Goal: Find specific page/section: Find specific page/section

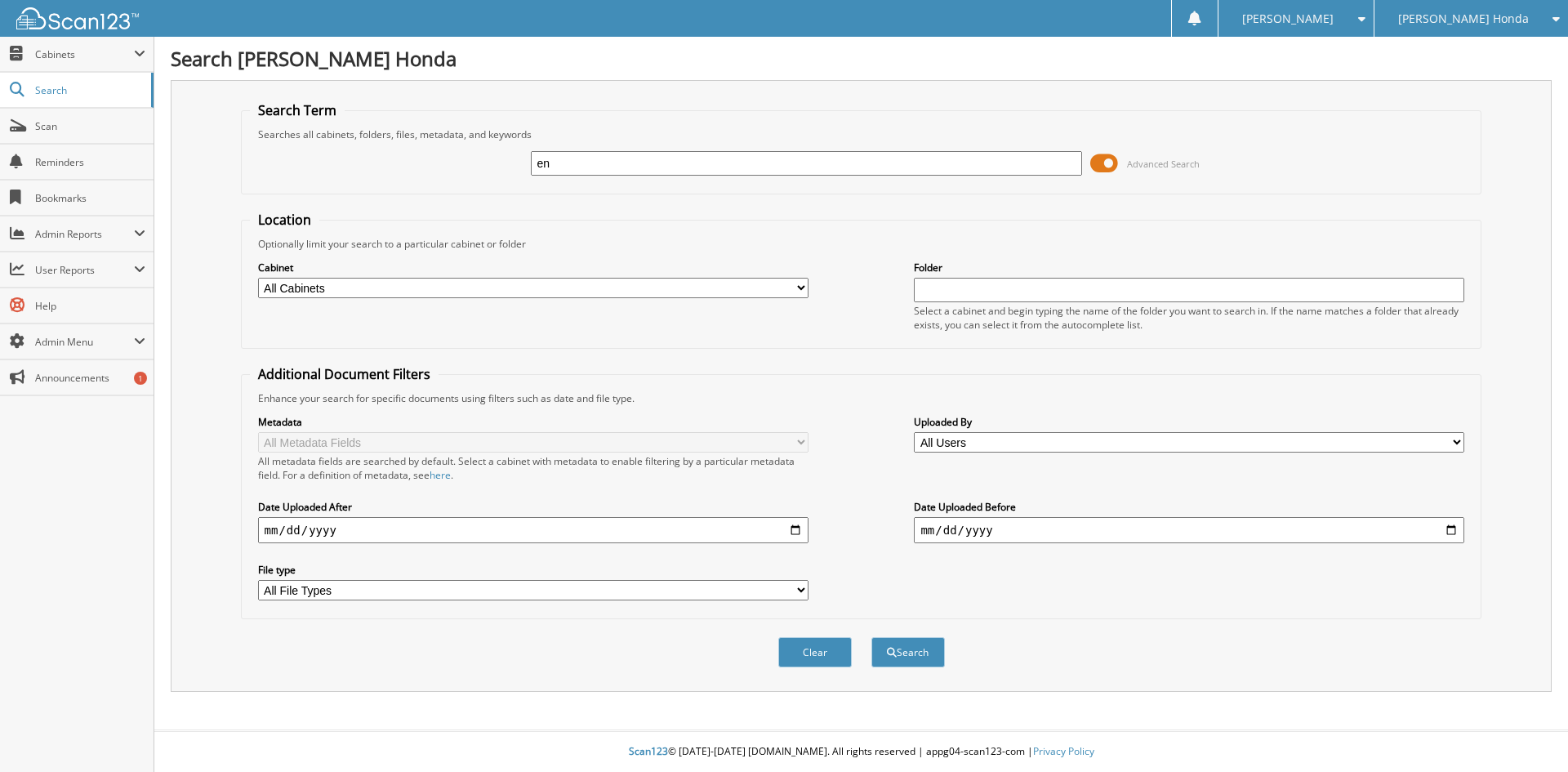
type input "e"
type input "ENGLAND KATHRINE 000687"
click at [871, 636] on button "Search" at bounding box center [908, 651] width 74 height 30
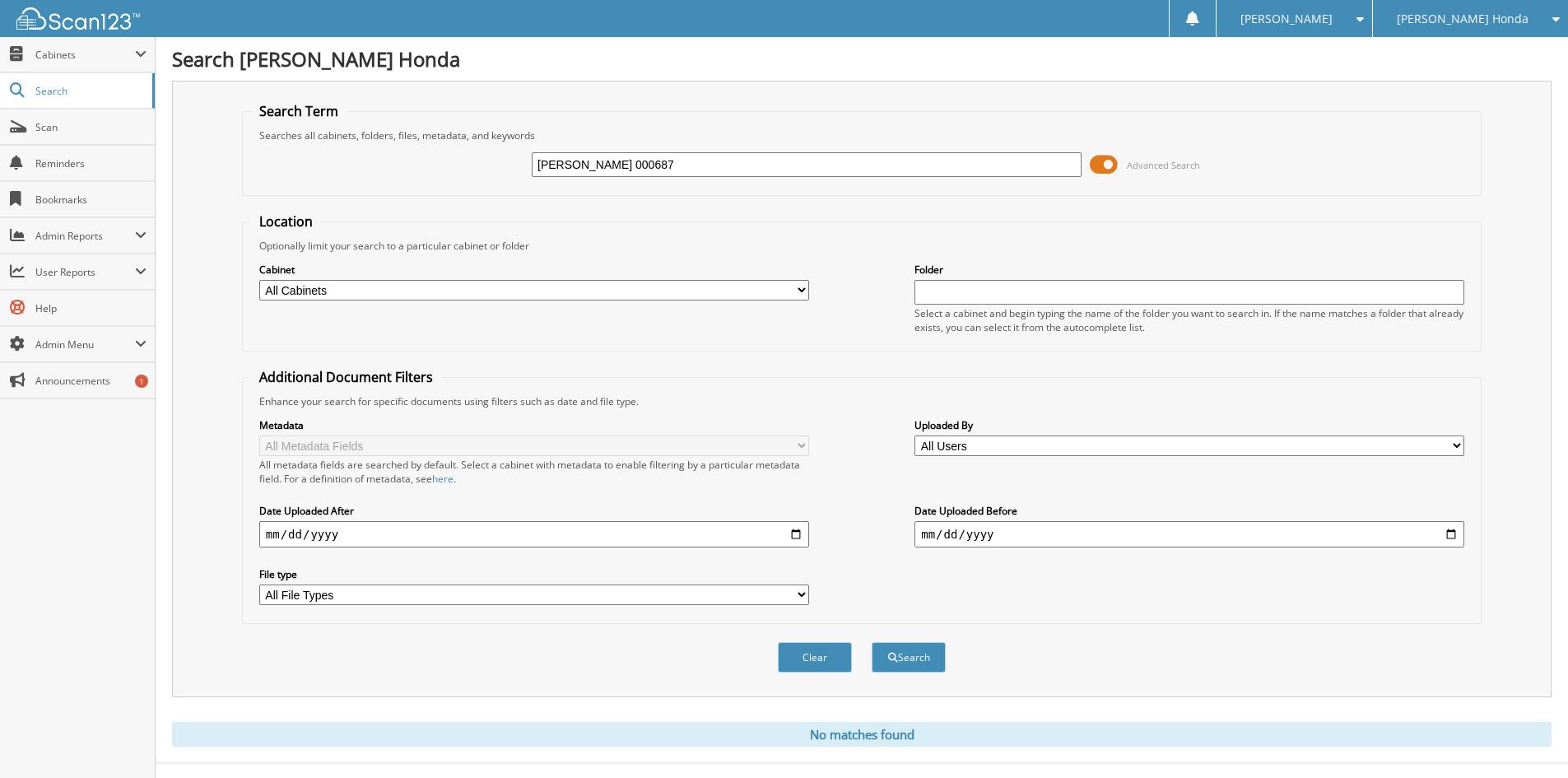
click at [626, 162] on input "ENGLAND KATHRINE 000687" at bounding box center [806, 164] width 550 height 24
type input "ENGLAND KATHERINE 000687"
click at [872, 641] on button "Search" at bounding box center [909, 656] width 74 height 30
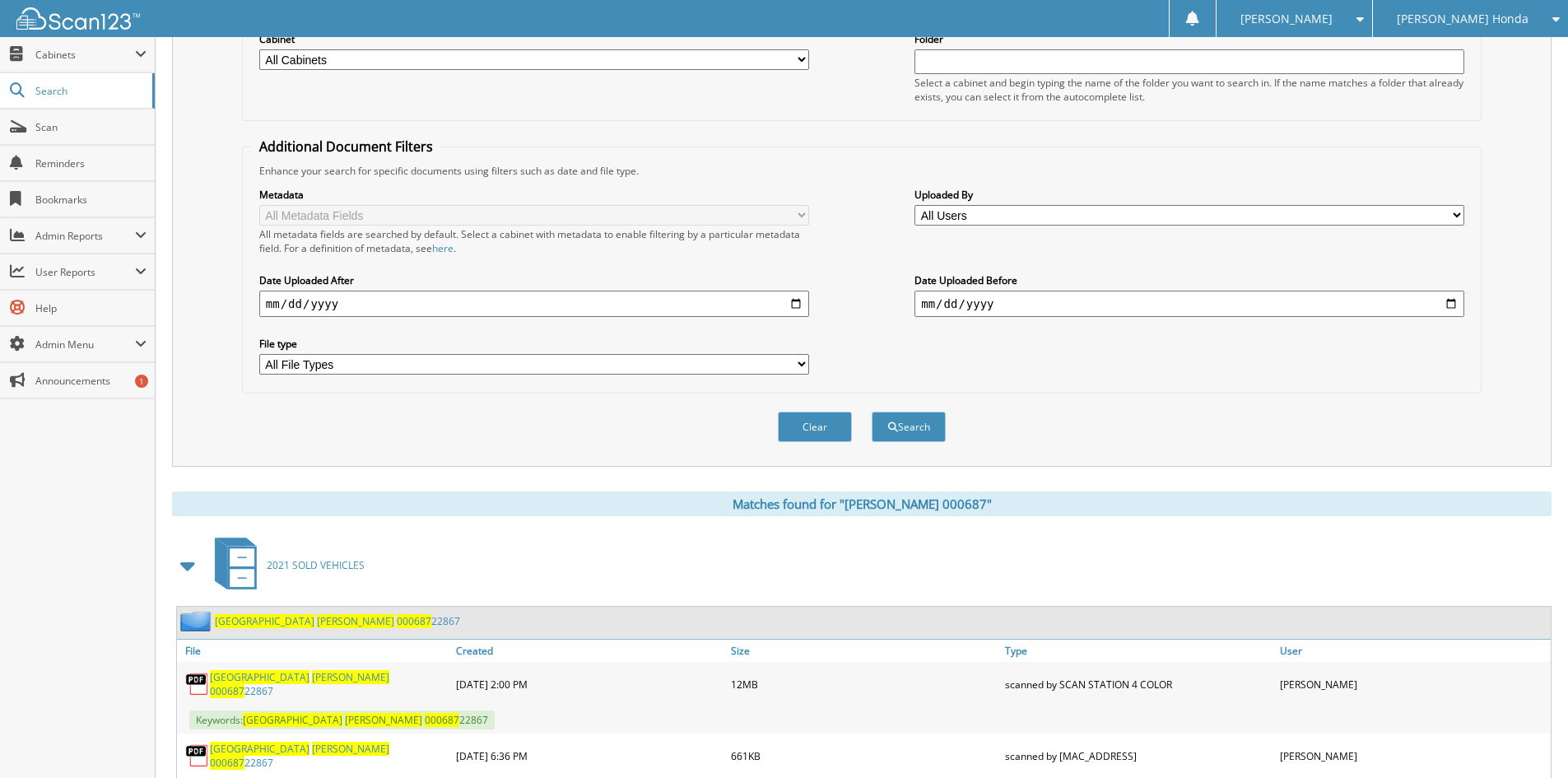
scroll to position [302, 0]
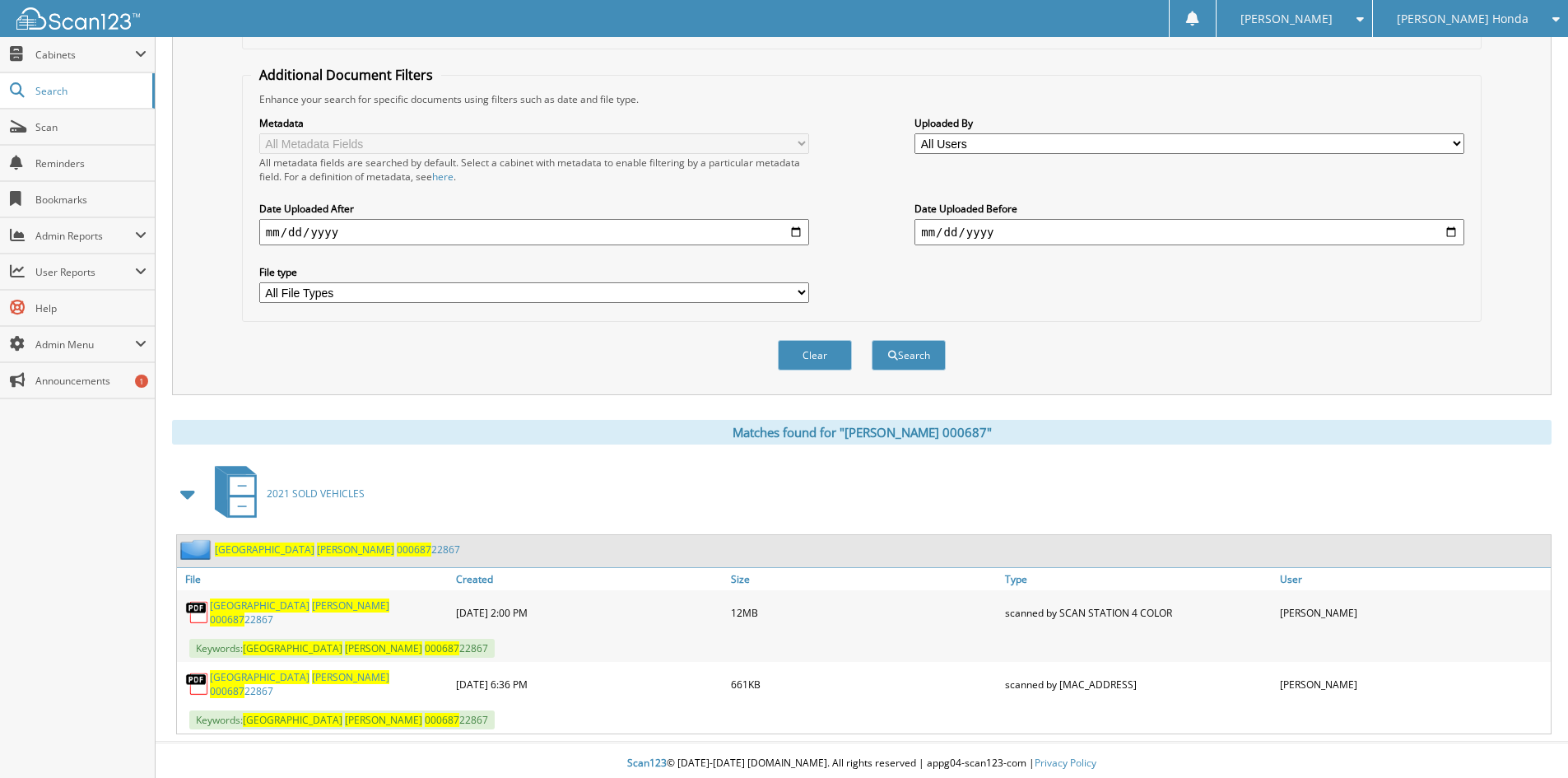
click at [241, 612] on span "[GEOGRAPHIC_DATA]" at bounding box center [260, 605] width 100 height 14
click at [38, 128] on span "Scan" at bounding box center [91, 127] width 111 height 14
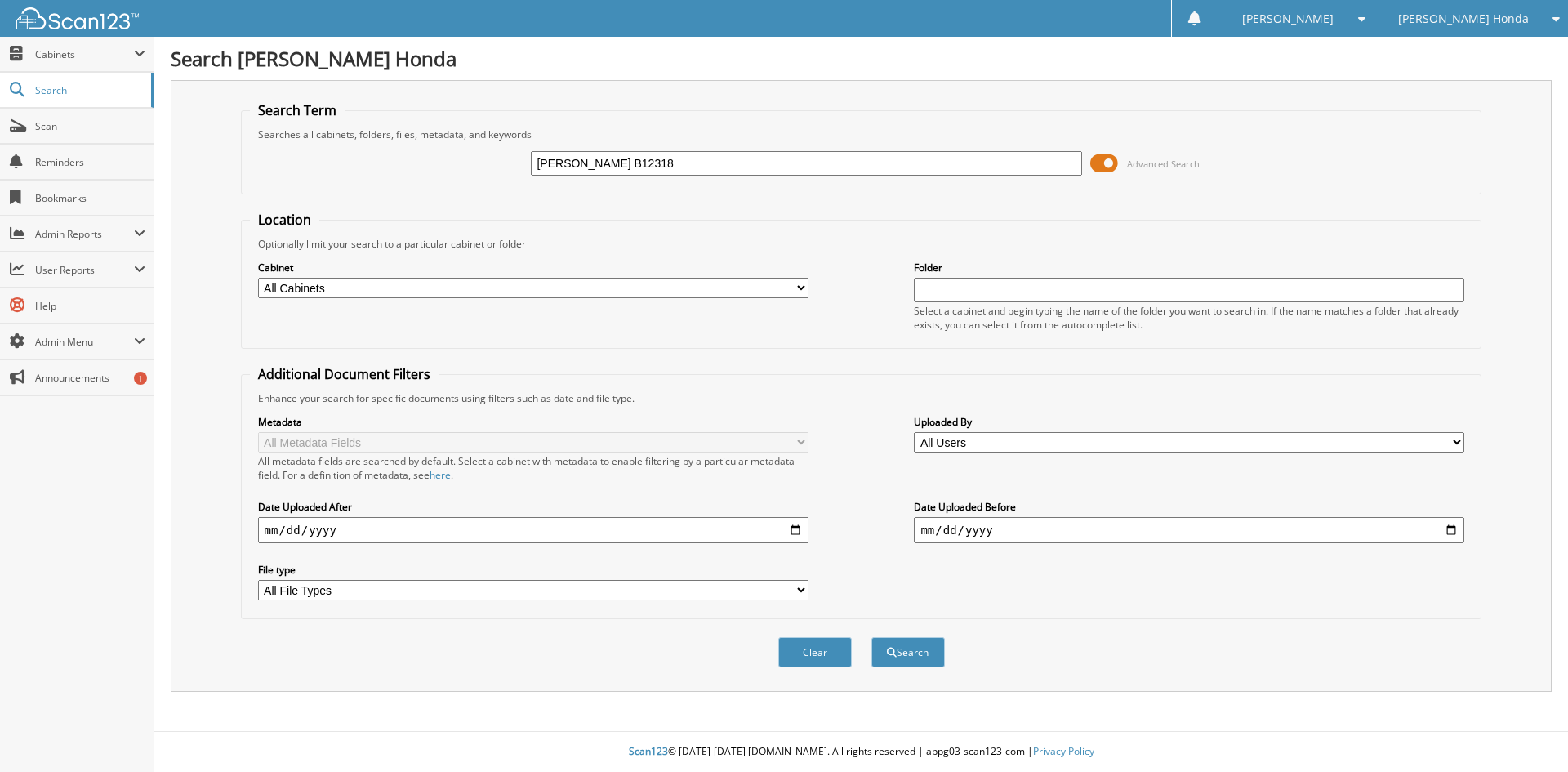
type input "FORRESTER SONJA B12318"
click at [871, 636] on button "Search" at bounding box center [908, 651] width 74 height 30
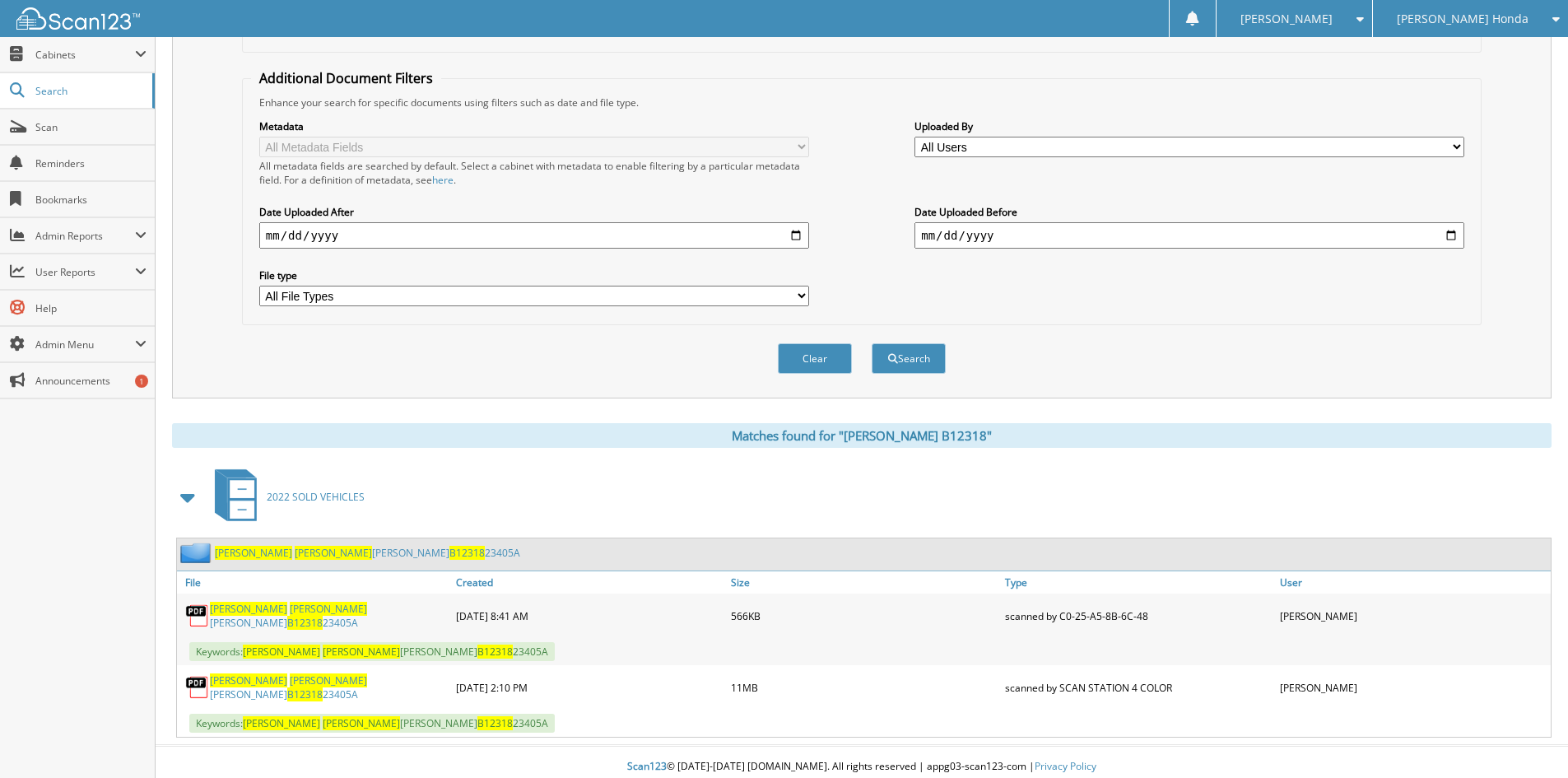
scroll to position [302, 0]
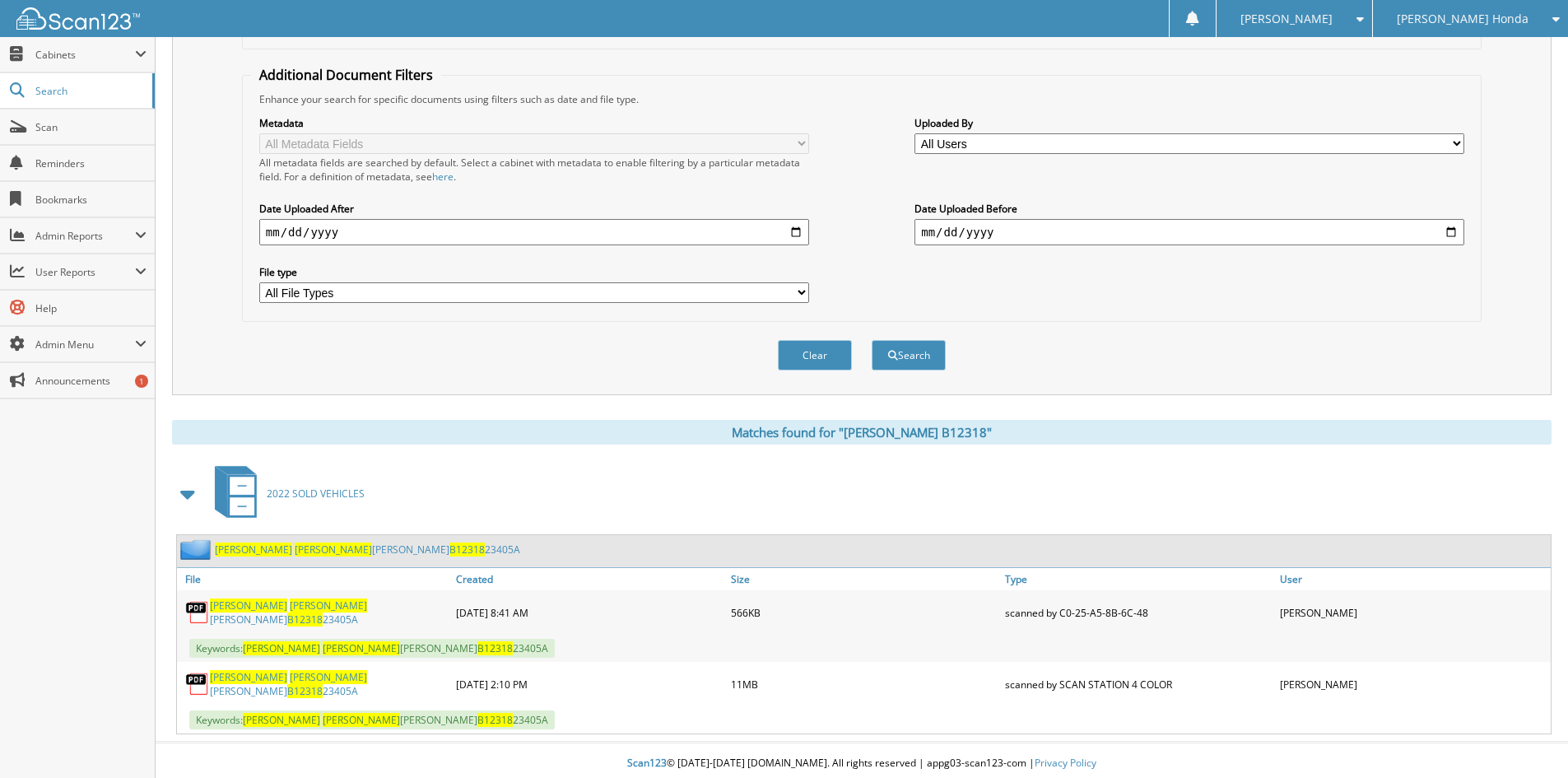
click at [297, 681] on link "FORRESTER SONJA RACHELLE B12318 23405A" at bounding box center [329, 683] width 238 height 28
click at [43, 123] on span "Scan" at bounding box center [91, 127] width 111 height 14
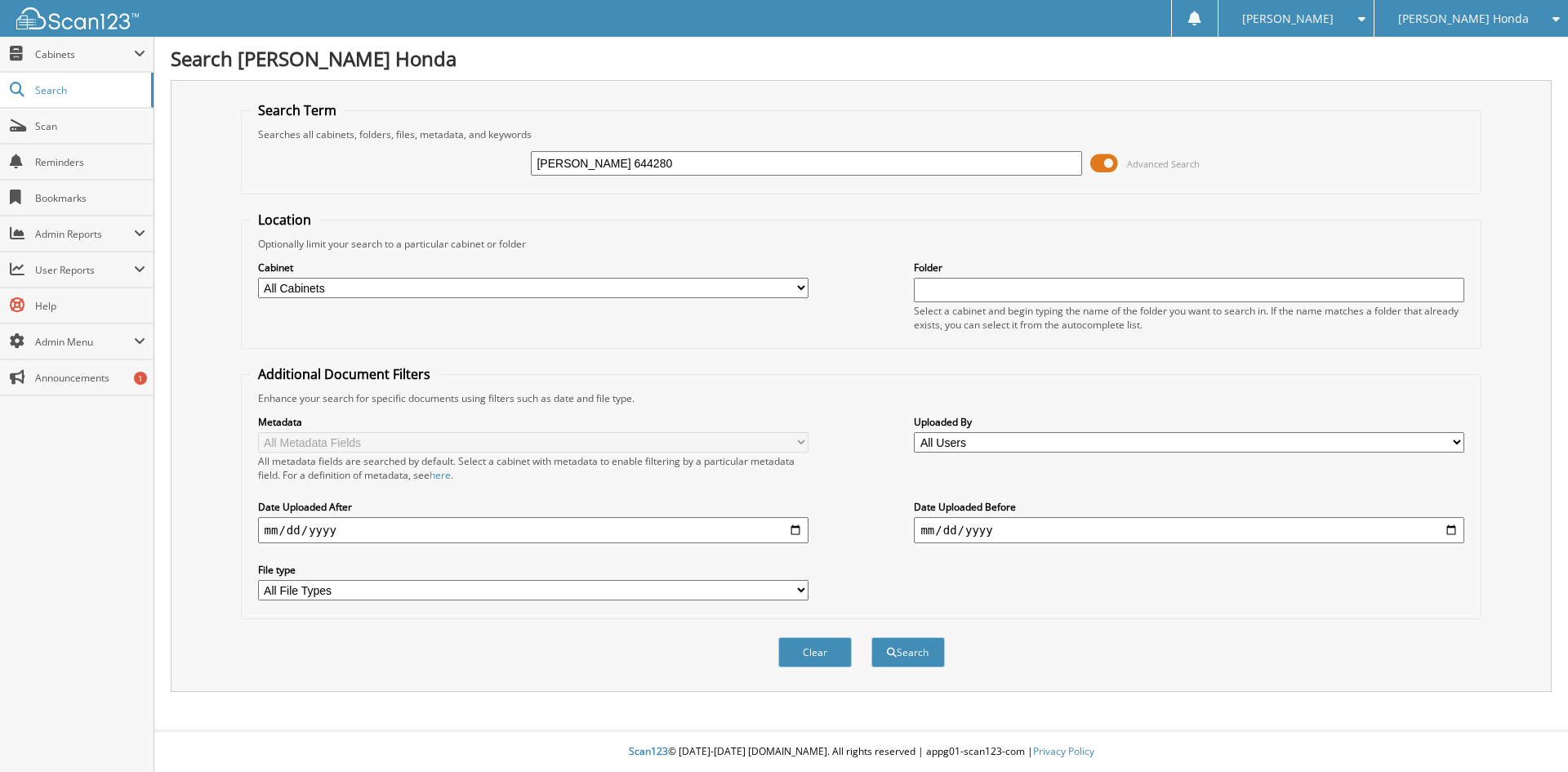
type input "[PERSON_NAME] 644280"
click at [871, 636] on button "Search" at bounding box center [908, 651] width 74 height 30
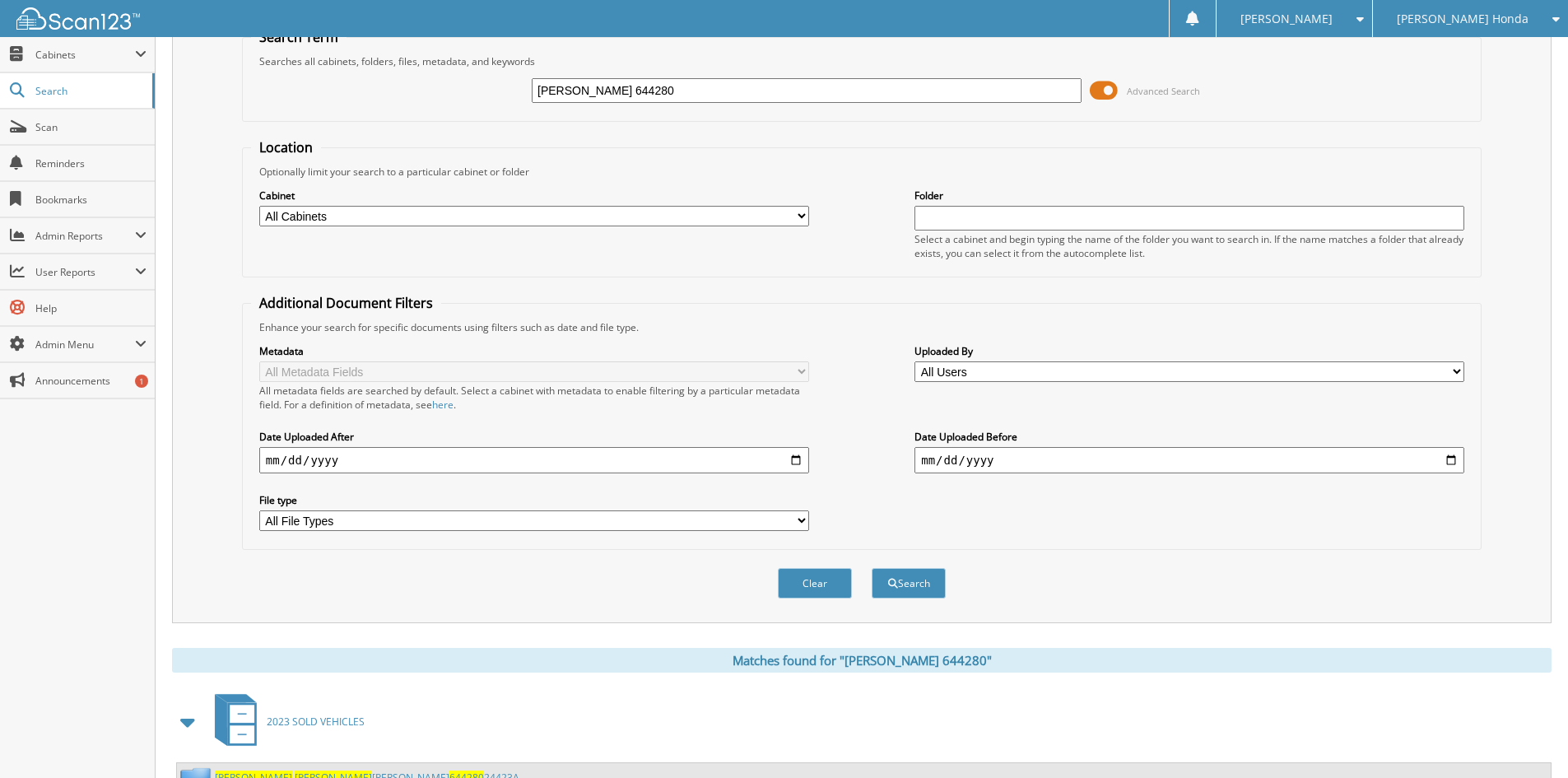
scroll to position [302, 0]
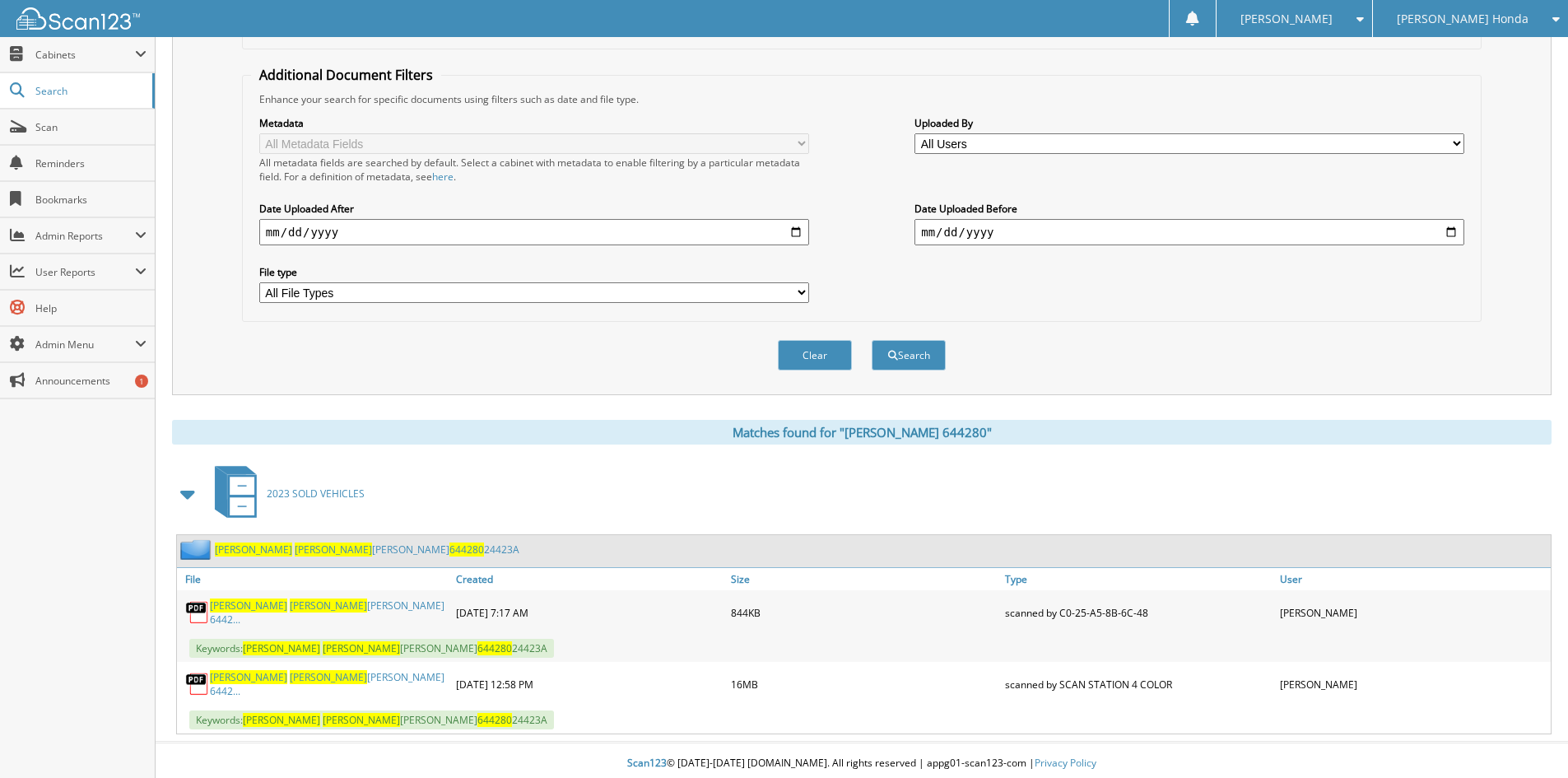
click at [301, 679] on link "TURNER ALEXIS BRIANNE BONNIE KAY 6442..." at bounding box center [329, 683] width 238 height 28
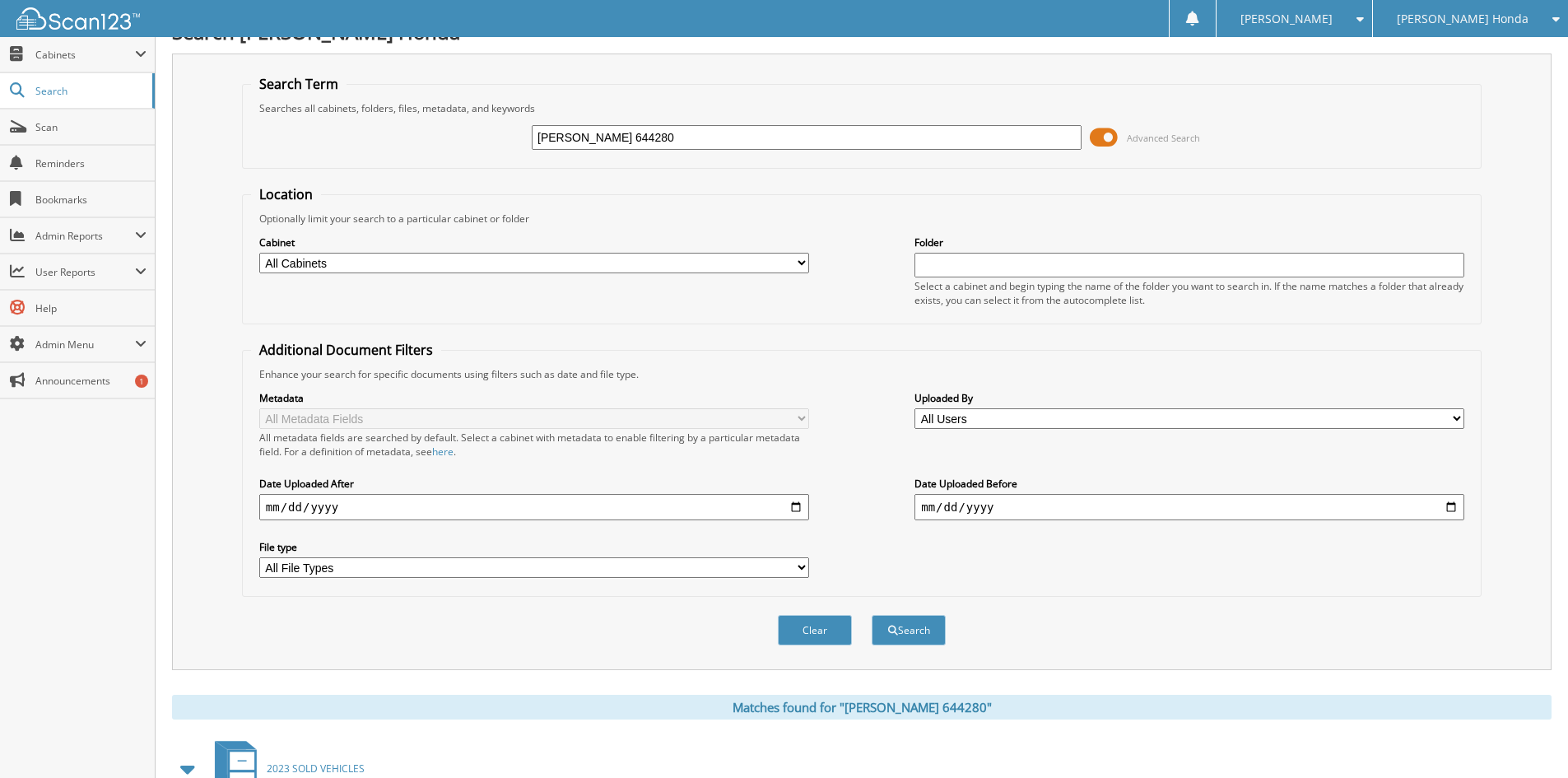
scroll to position [0, 0]
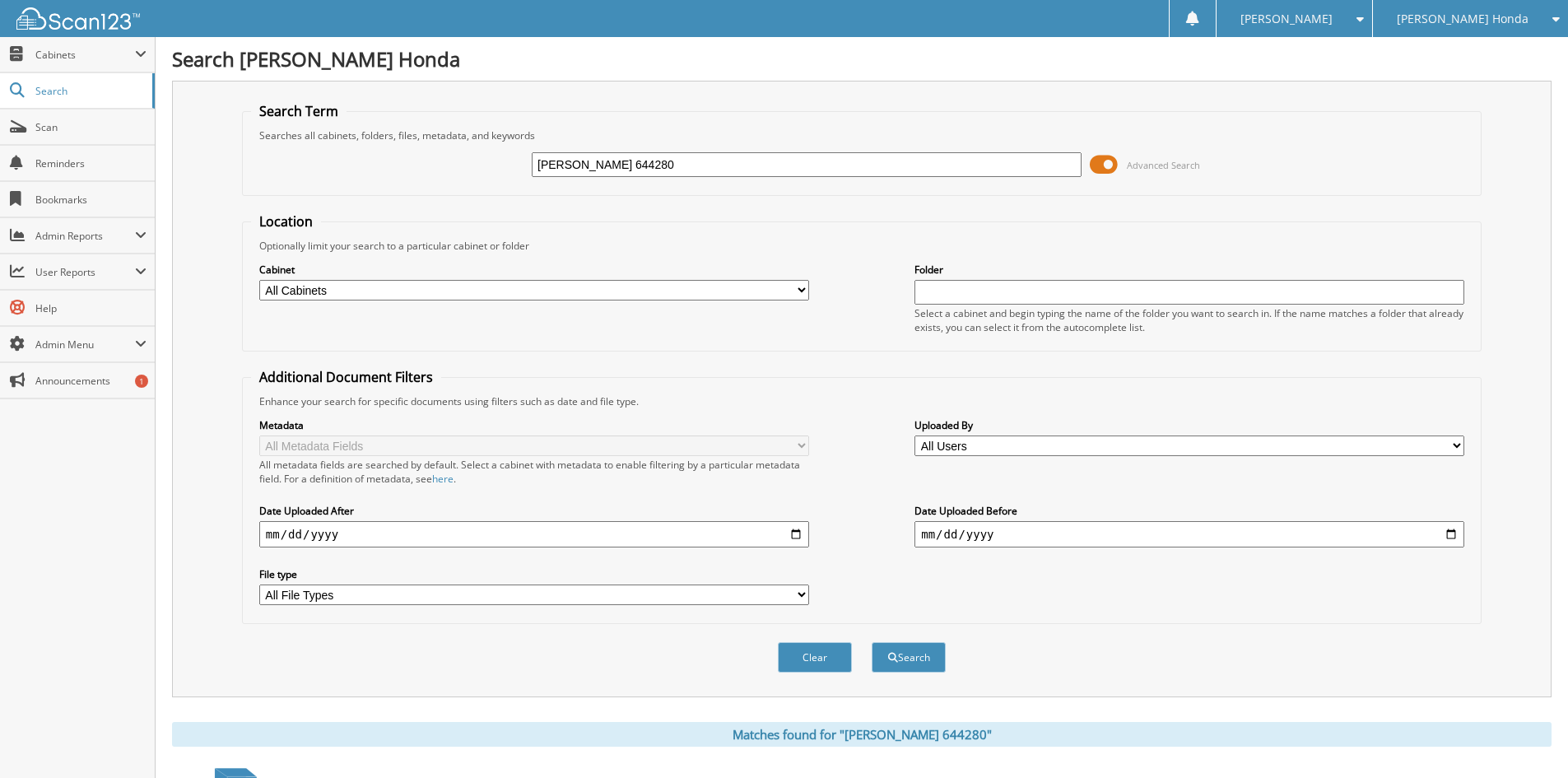
drag, startPoint x: 694, startPoint y: 163, endPoint x: 246, endPoint y: 118, distance: 450.3
click at [336, 119] on fieldset "Search Term Searches all cabinets, folders, files, metadata, and keywords TURNE…" at bounding box center [861, 149] width 1239 height 94
type input "[PERSON_NAME] 112341"
click at [872, 641] on button "Search" at bounding box center [909, 656] width 74 height 30
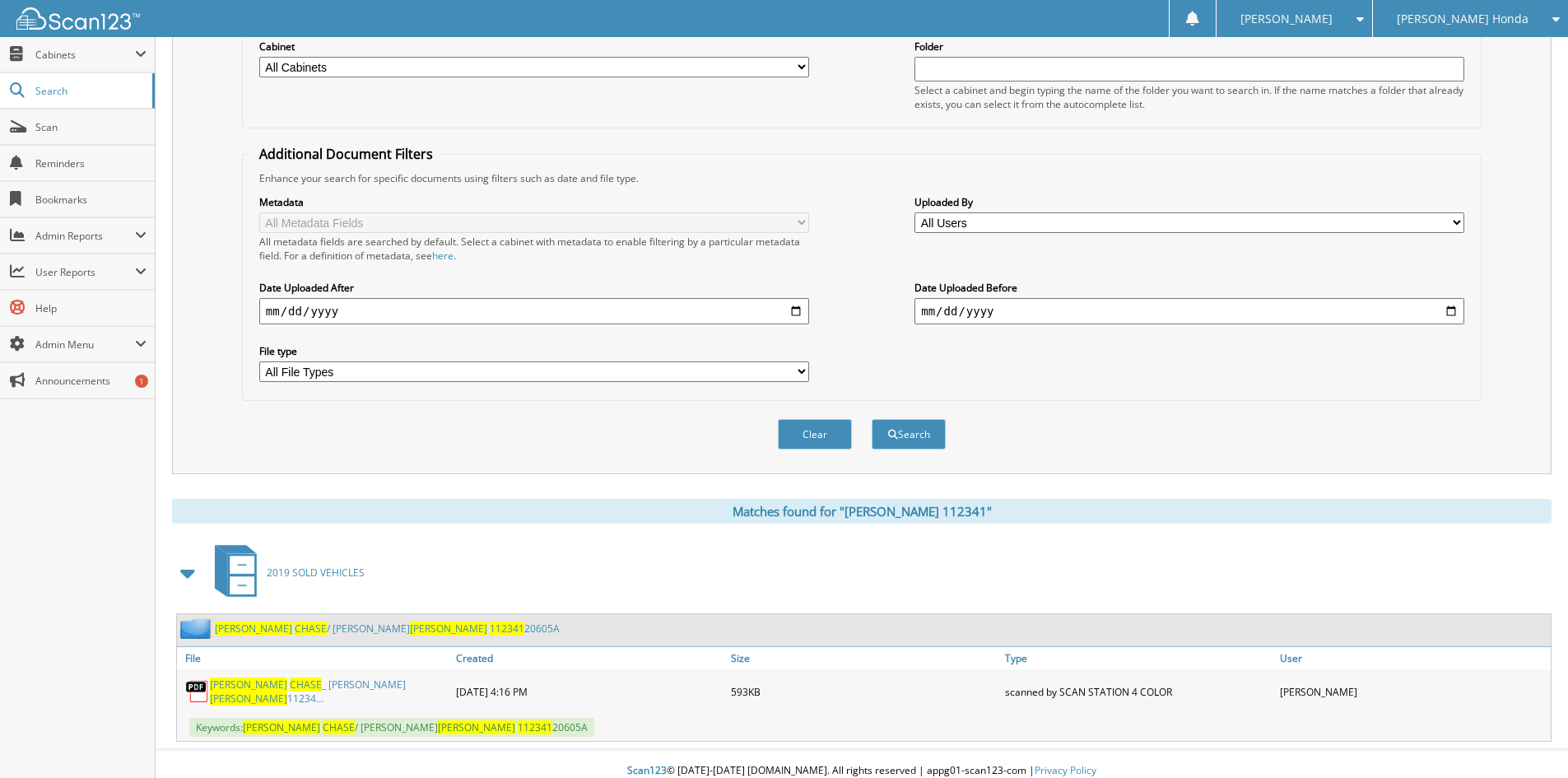
scroll to position [233, 0]
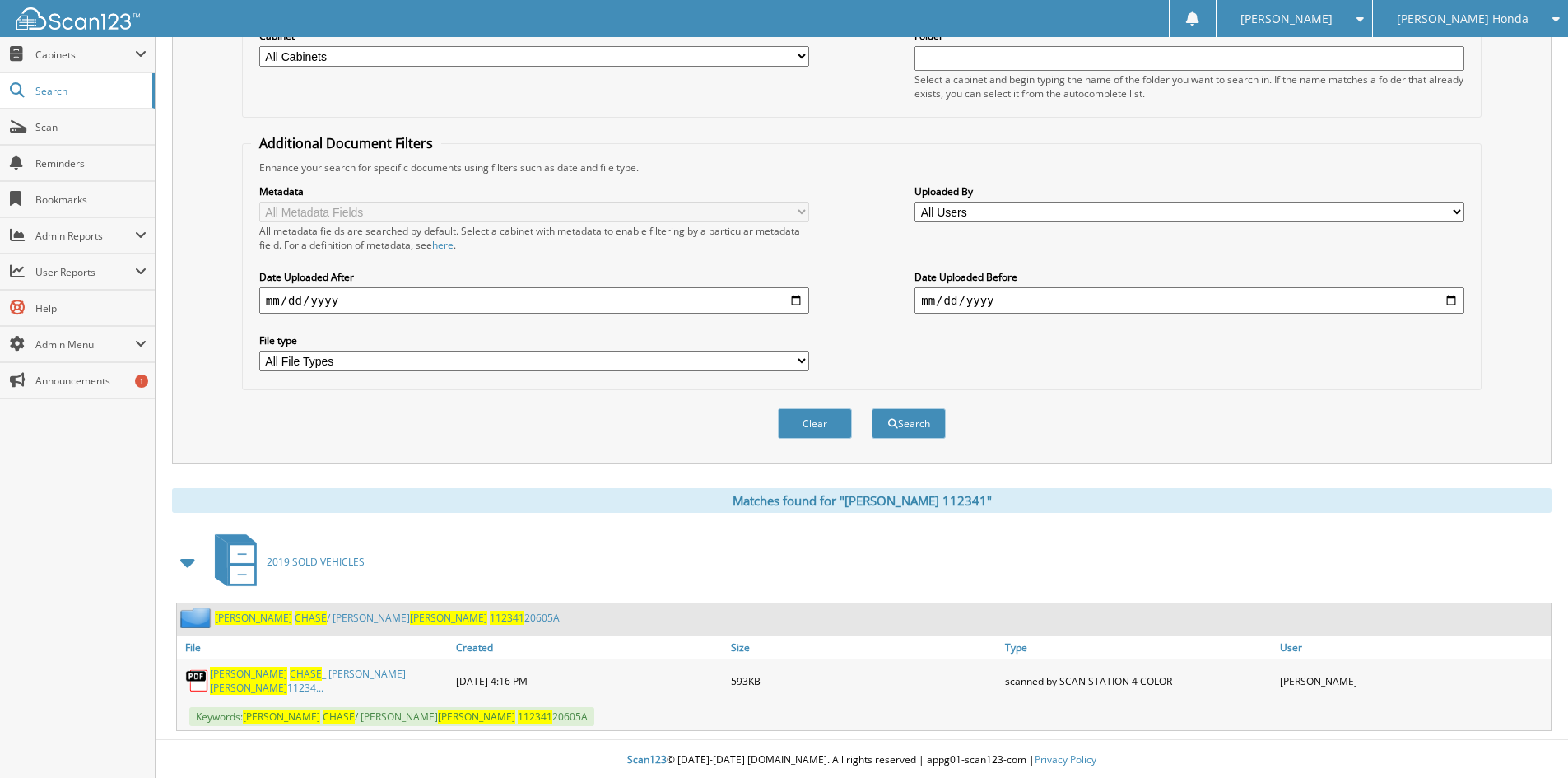
click at [319, 680] on link "BENFIELD CHASE _ TAMMY BENFIELD 11234..." at bounding box center [329, 680] width 238 height 28
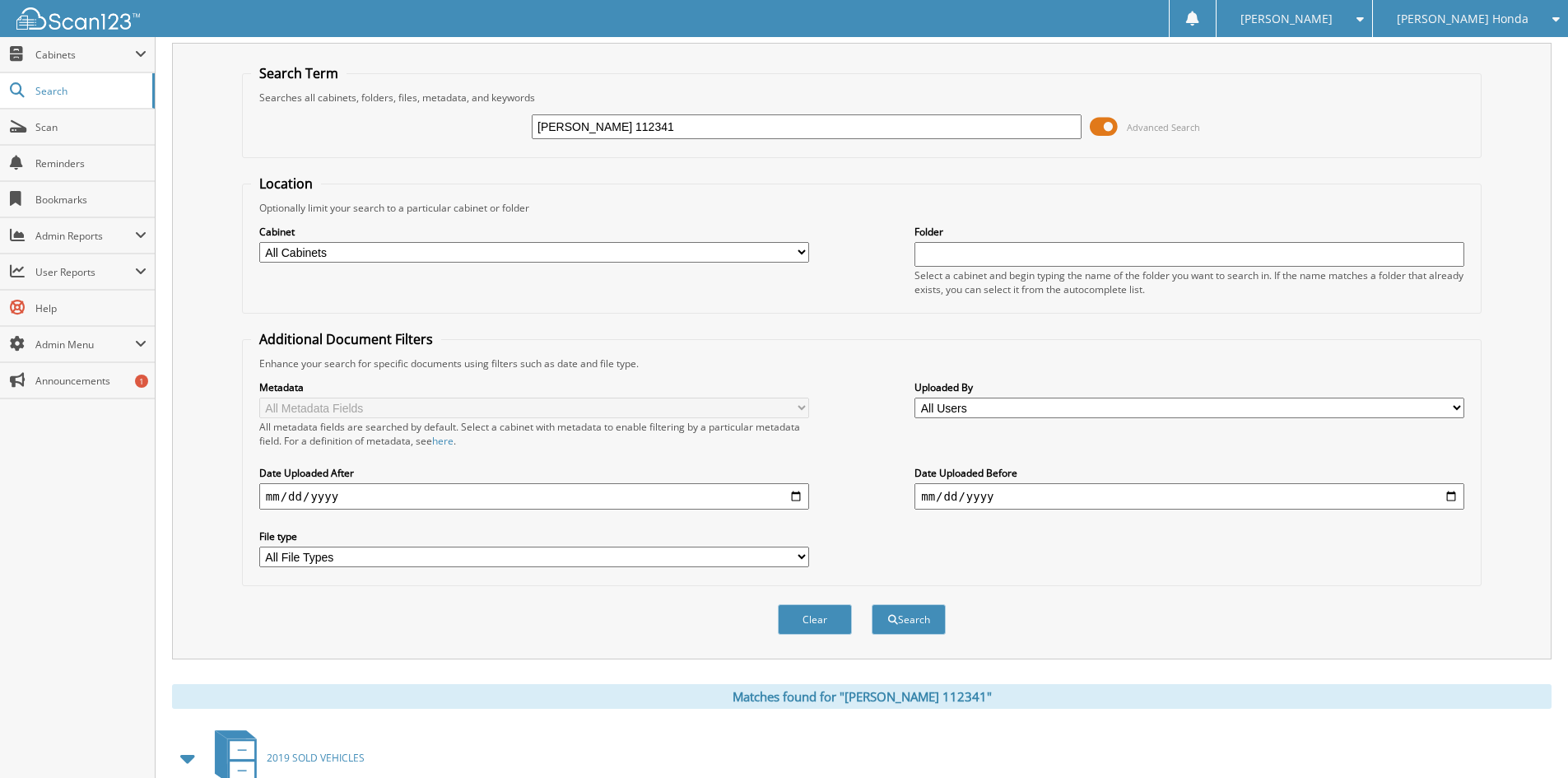
scroll to position [0, 0]
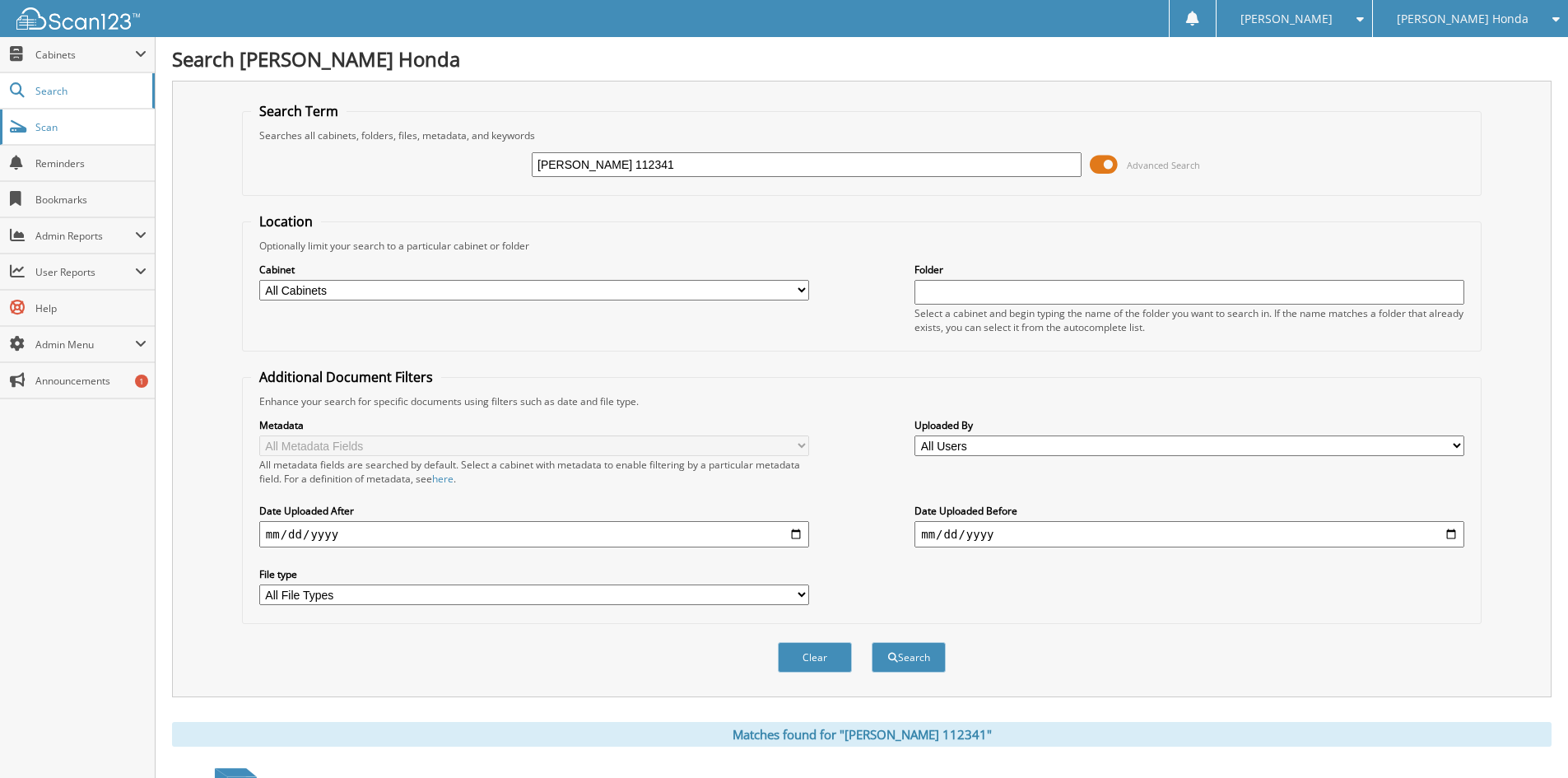
click at [49, 118] on link "Scan" at bounding box center [77, 127] width 154 height 35
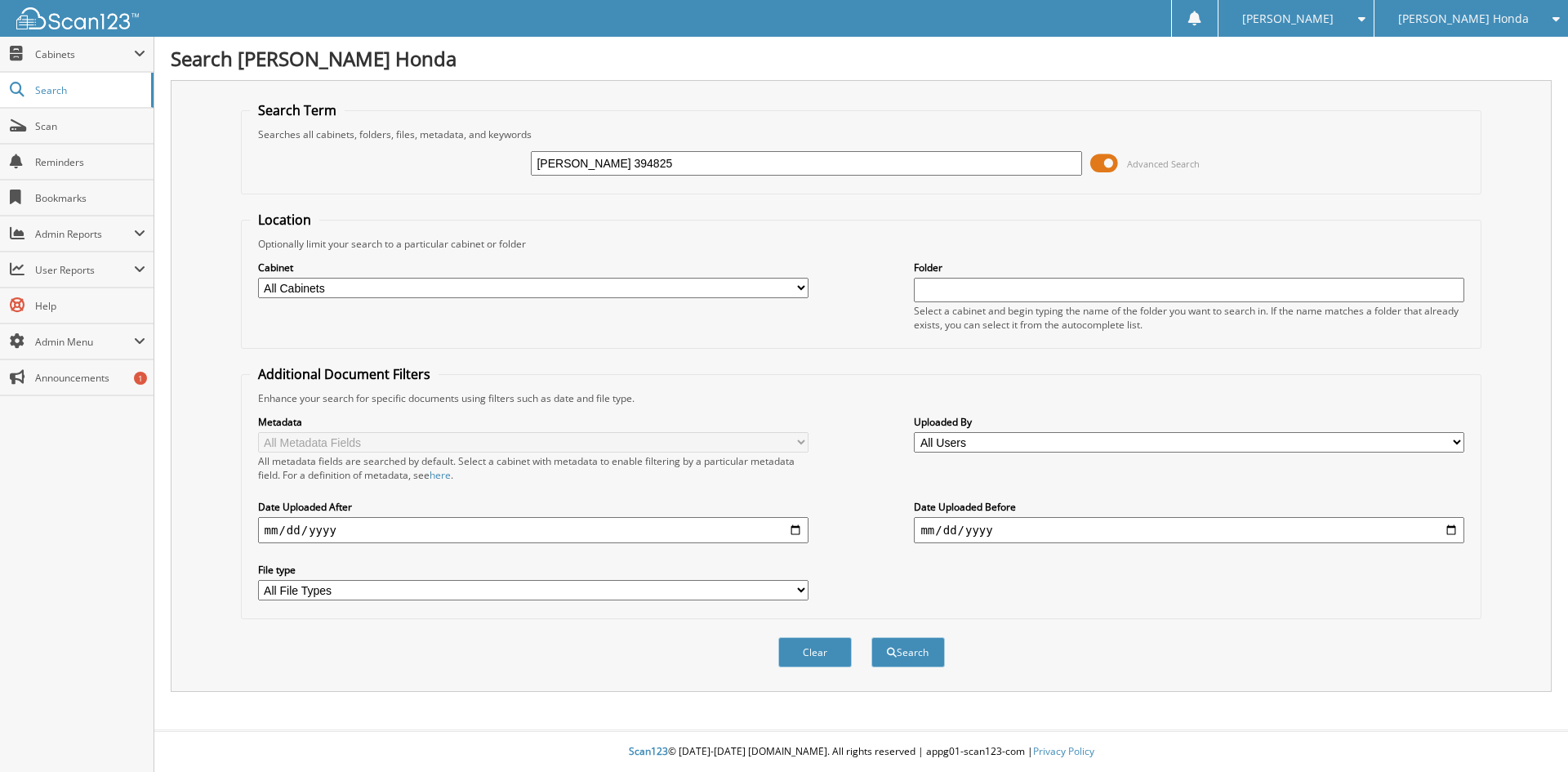
type input "[PERSON_NAME] 394825"
click at [871, 636] on button "Search" at bounding box center [908, 651] width 74 height 30
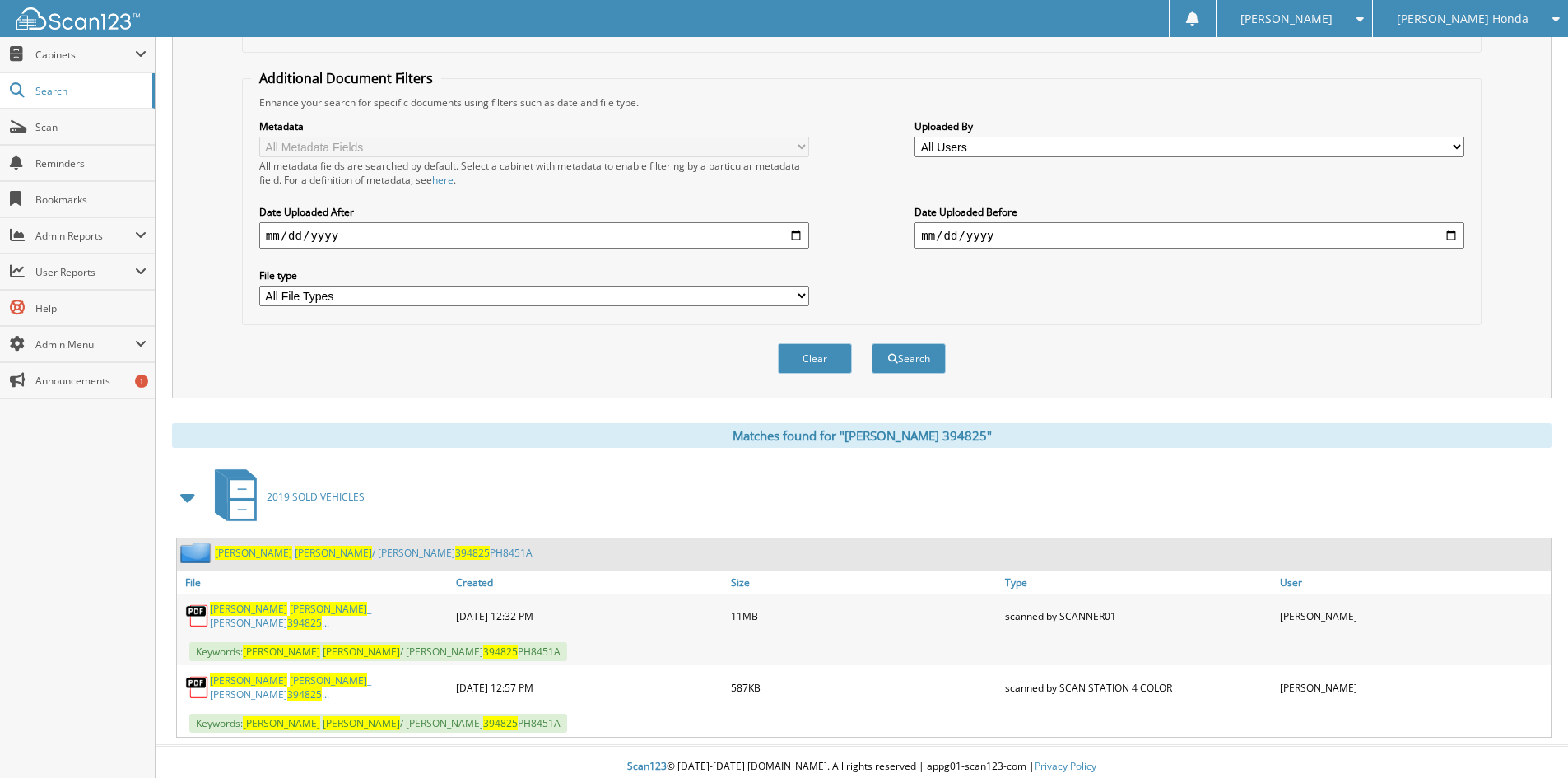
scroll to position [302, 0]
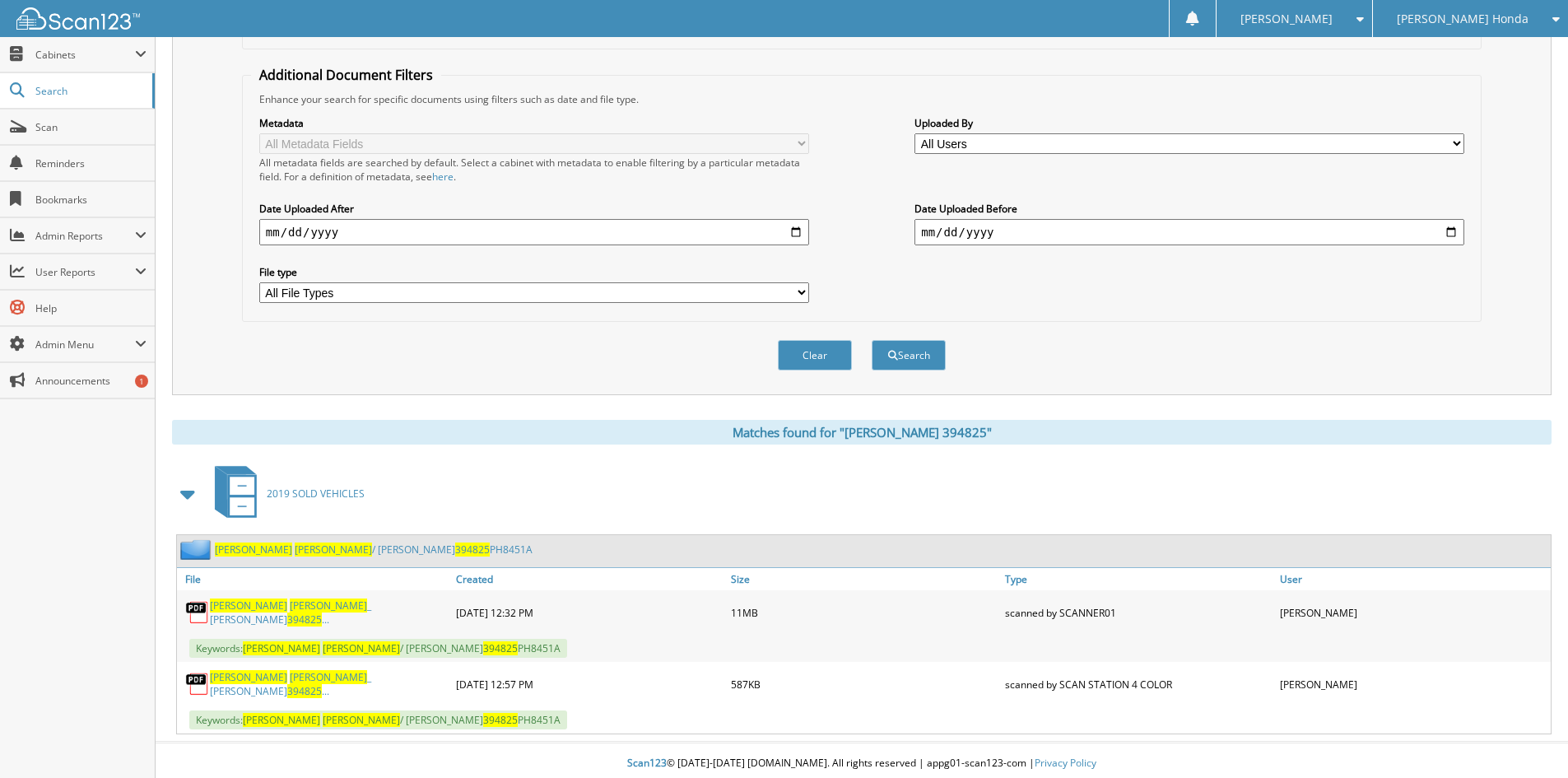
click at [290, 610] on span "[PERSON_NAME]" at bounding box center [328, 605] width 77 height 14
click at [55, 118] on link "Scan" at bounding box center [77, 127] width 154 height 35
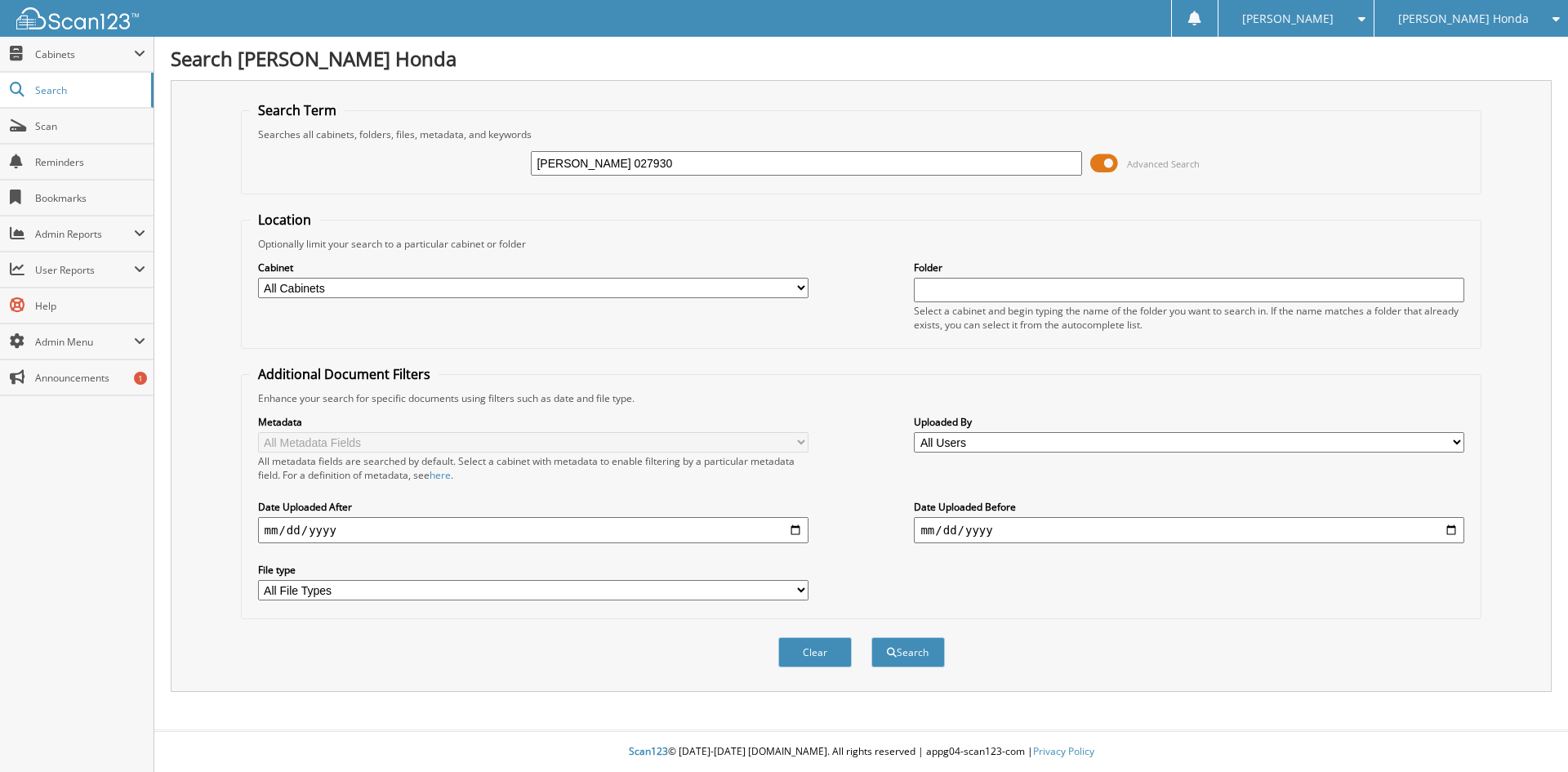
type input "[PERSON_NAME] 027930"
click at [871, 636] on button "Search" at bounding box center [908, 651] width 74 height 30
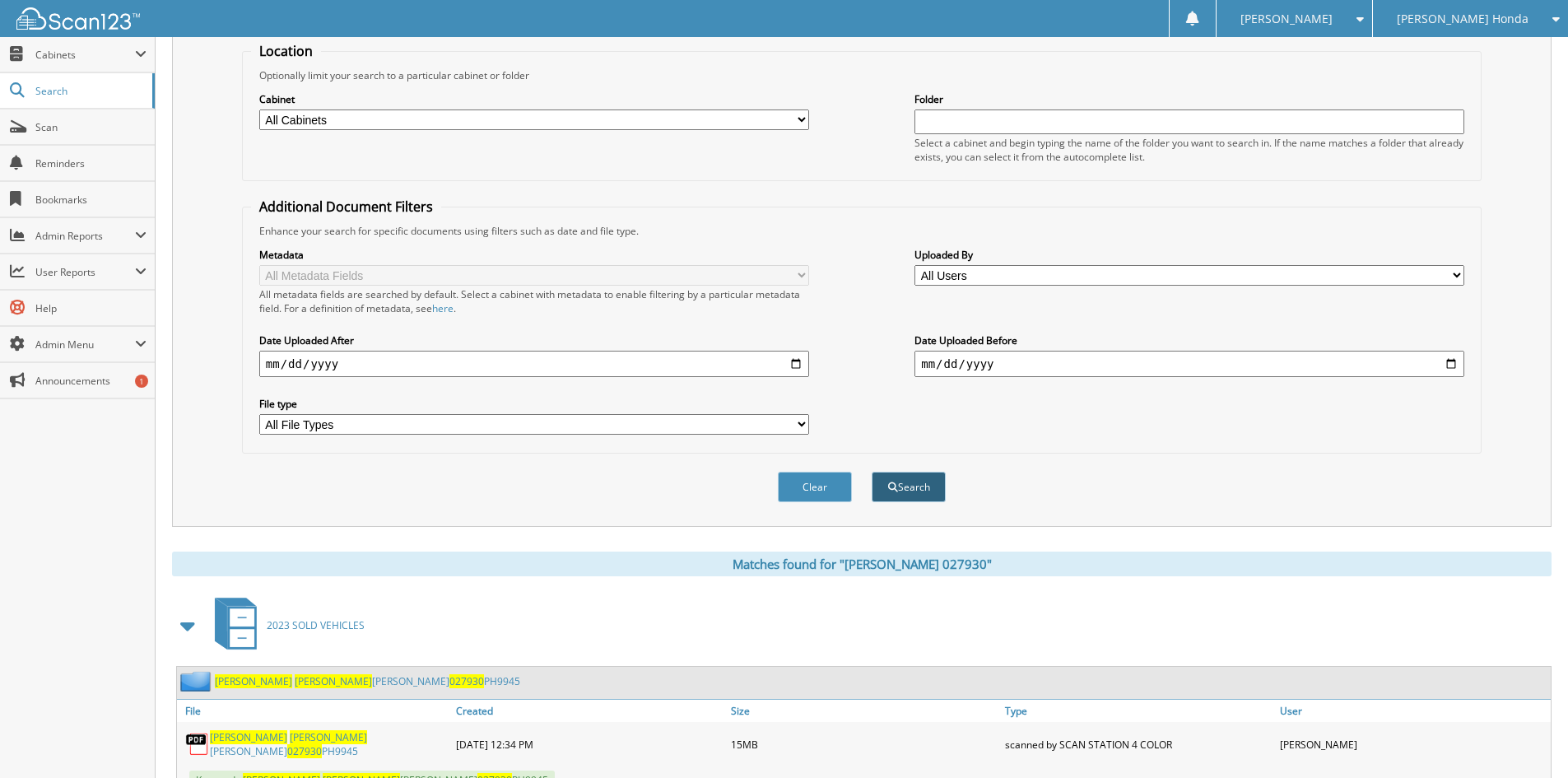
scroll to position [302, 0]
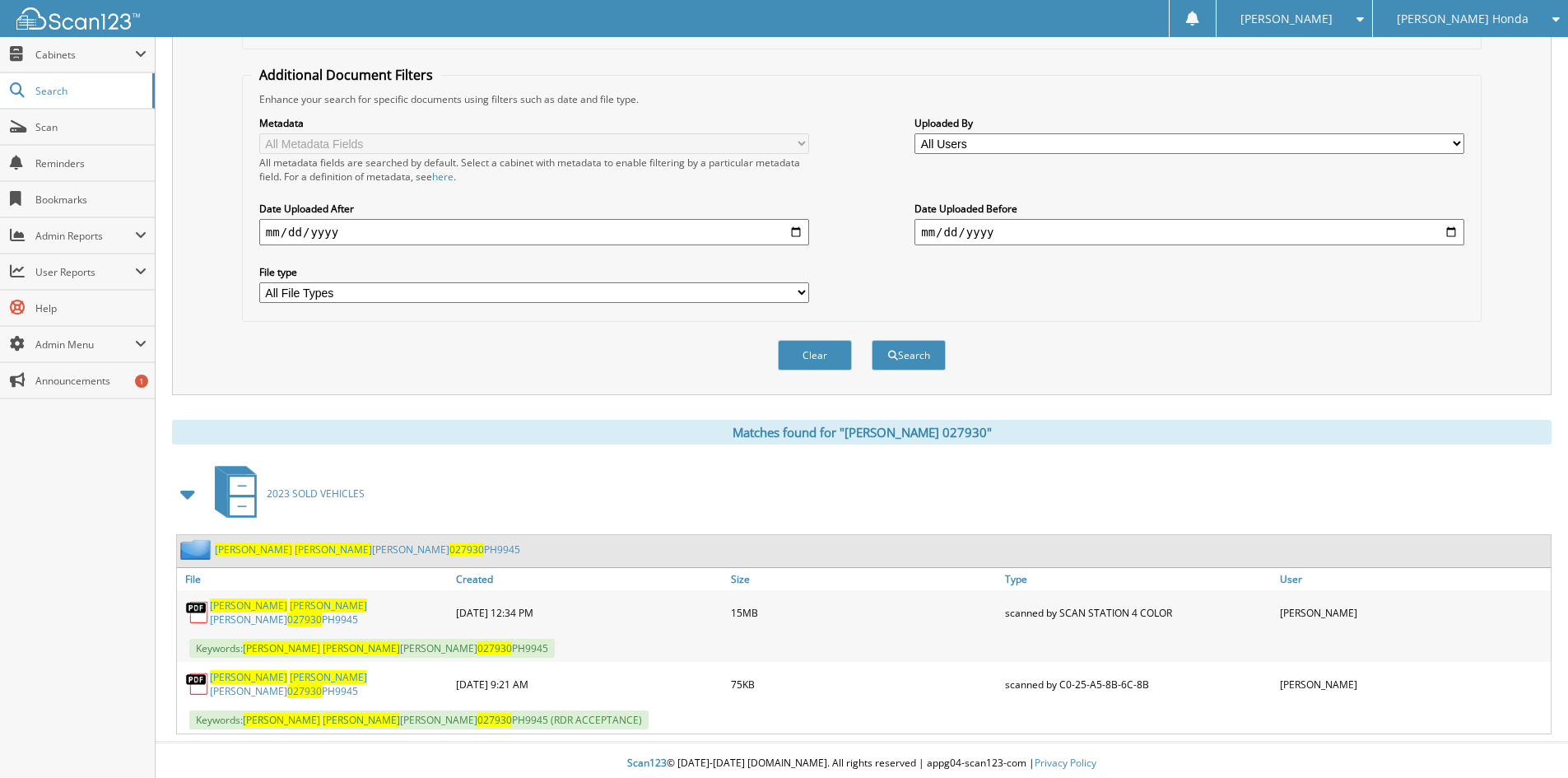
click at [237, 605] on span "[PERSON_NAME]" at bounding box center [248, 605] width 77 height 14
click at [36, 128] on span "Scan" at bounding box center [91, 127] width 111 height 14
